Goal: Information Seeking & Learning: Understand process/instructions

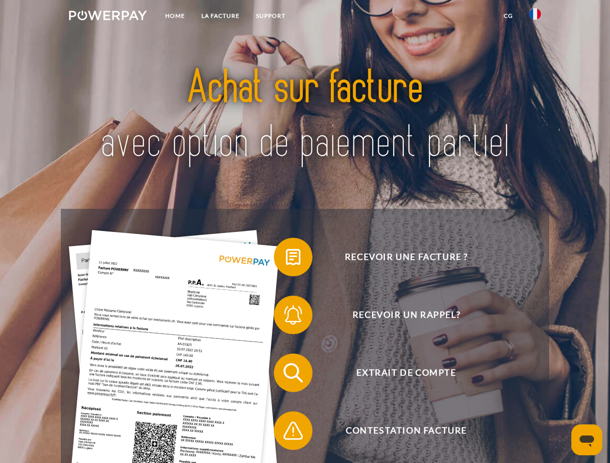
click at [108, 17] on img at bounding box center [108, 16] width 78 height 10
click at [535, 17] on img at bounding box center [535, 14] width 12 height 12
click at [508, 16] on link "CG" at bounding box center [508, 15] width 26 height 17
click at [286, 259] on span at bounding box center [278, 257] width 48 height 48
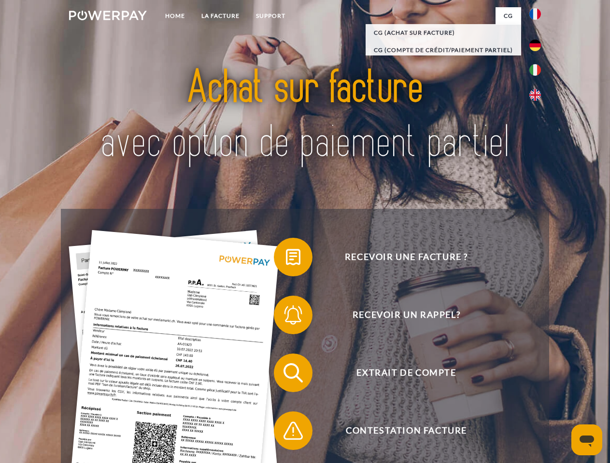
click at [286, 317] on span at bounding box center [278, 315] width 48 height 48
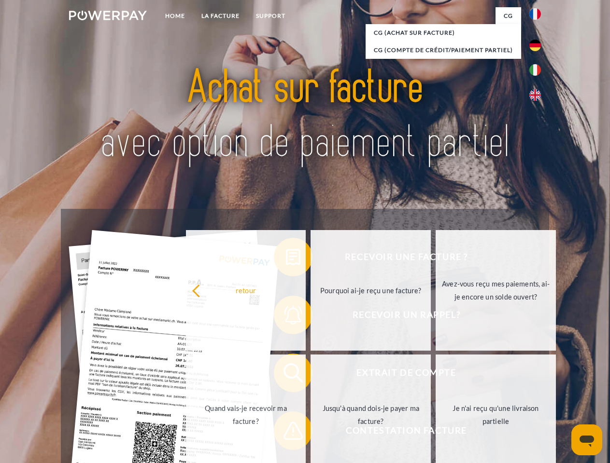
click at [310, 375] on link "Jusqu'à quand dois-je payer ma facture?" at bounding box center [370, 415] width 120 height 121
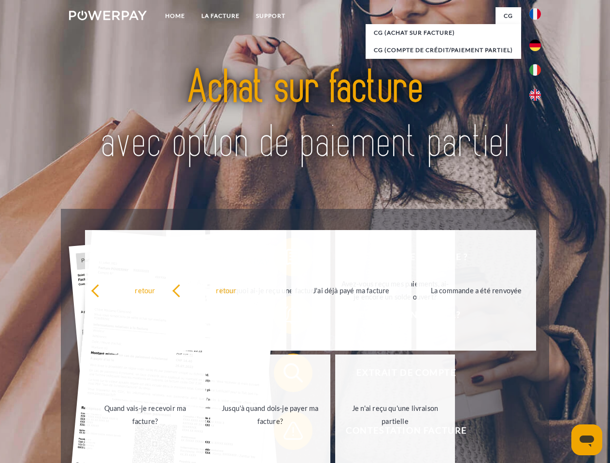
click at [286, 433] on span at bounding box center [278, 431] width 48 height 48
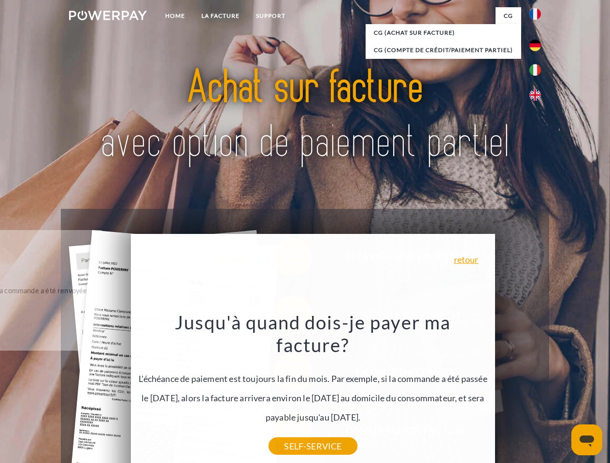
click at [586, 440] on icon "Ouvrir la fenêtre de messagerie" at bounding box center [586, 442] width 14 height 12
